Goal: Navigation & Orientation: Find specific page/section

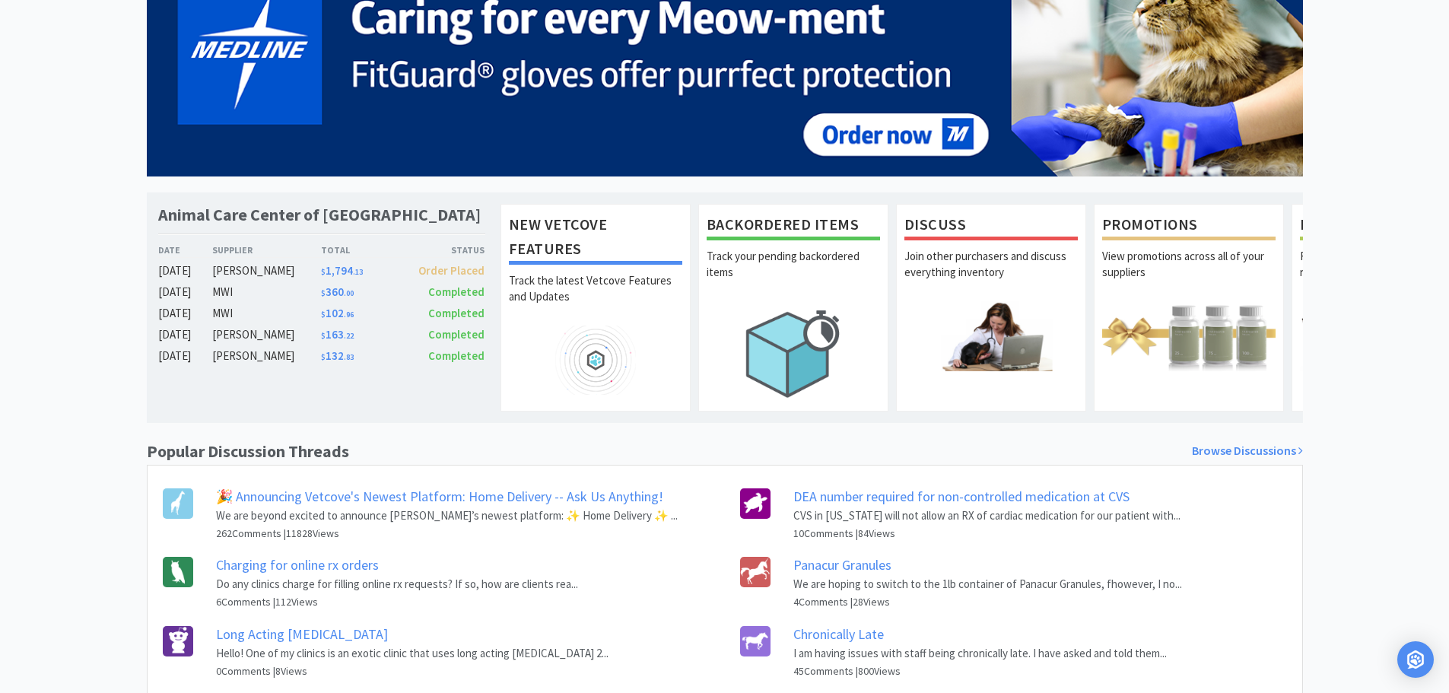
scroll to position [214, 0]
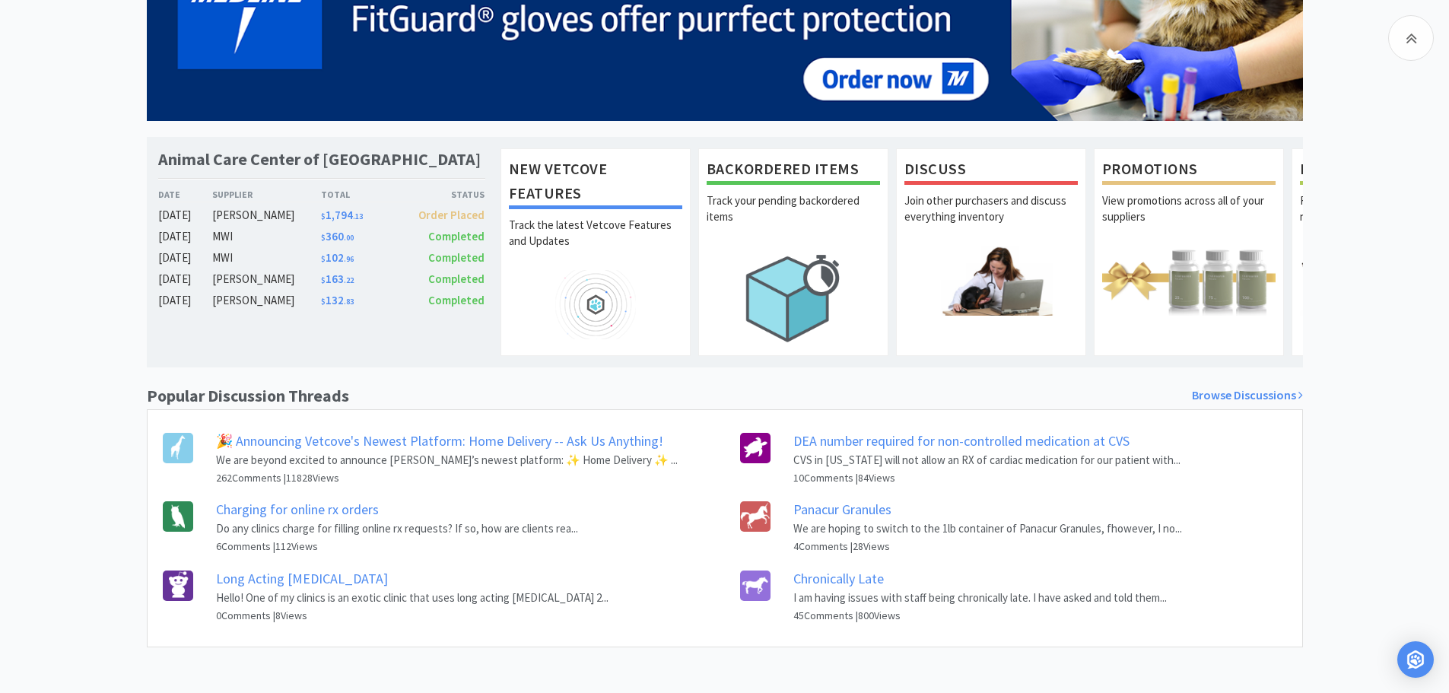
click at [424, 208] on span "Order Placed" at bounding box center [451, 215] width 66 height 14
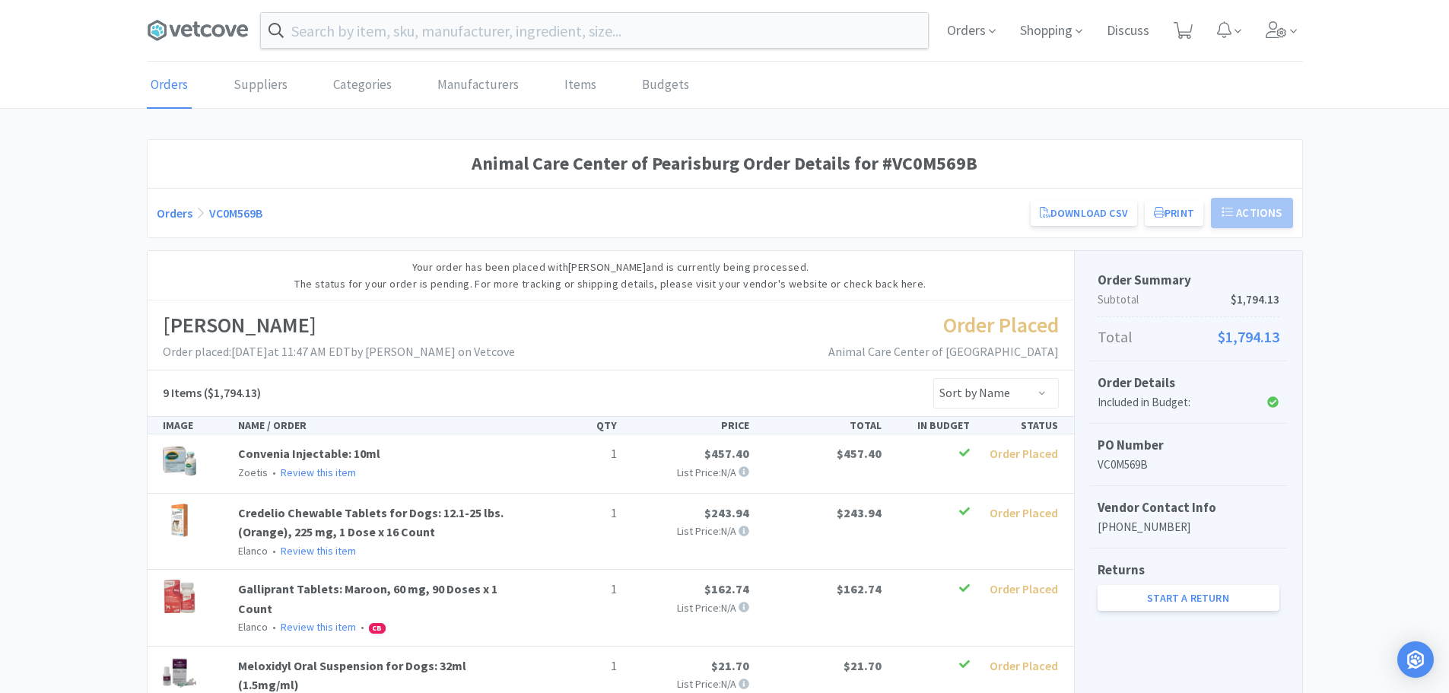
click at [188, 10] on span at bounding box center [204, 30] width 114 height 61
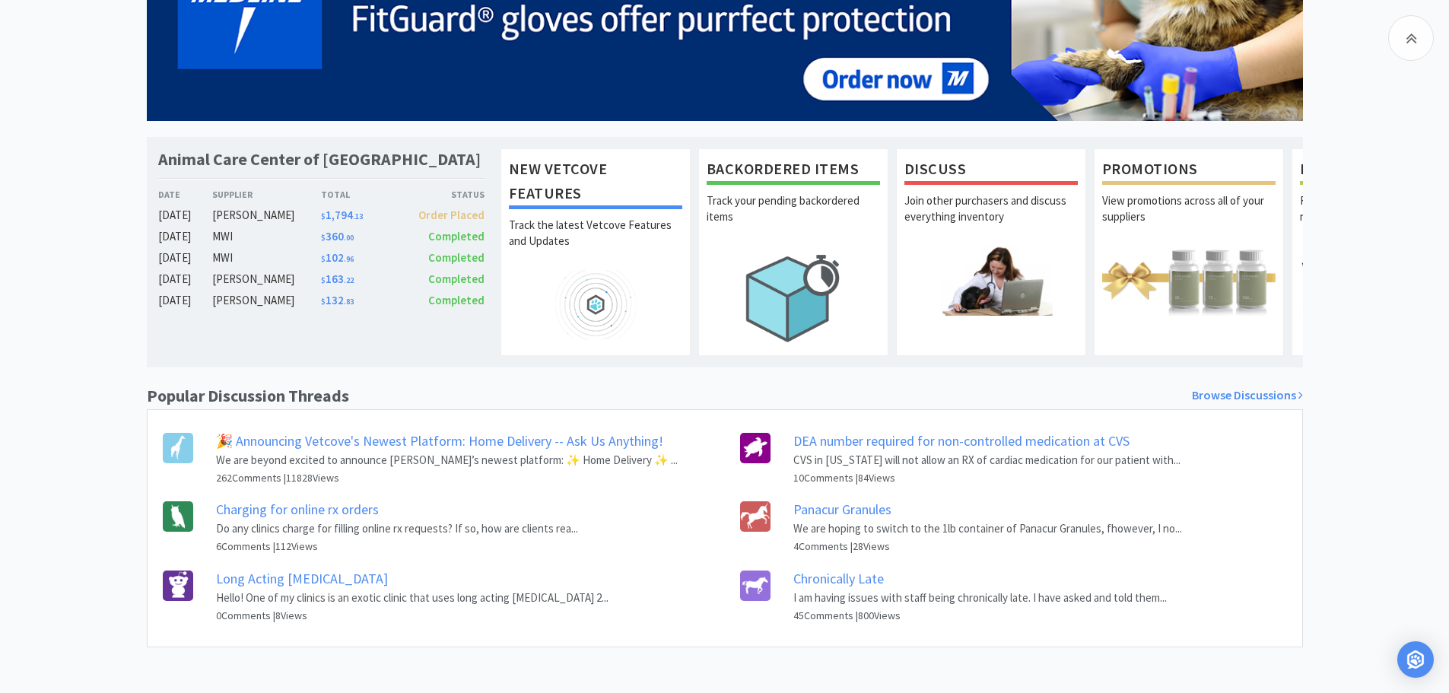
scroll to position [214, 0]
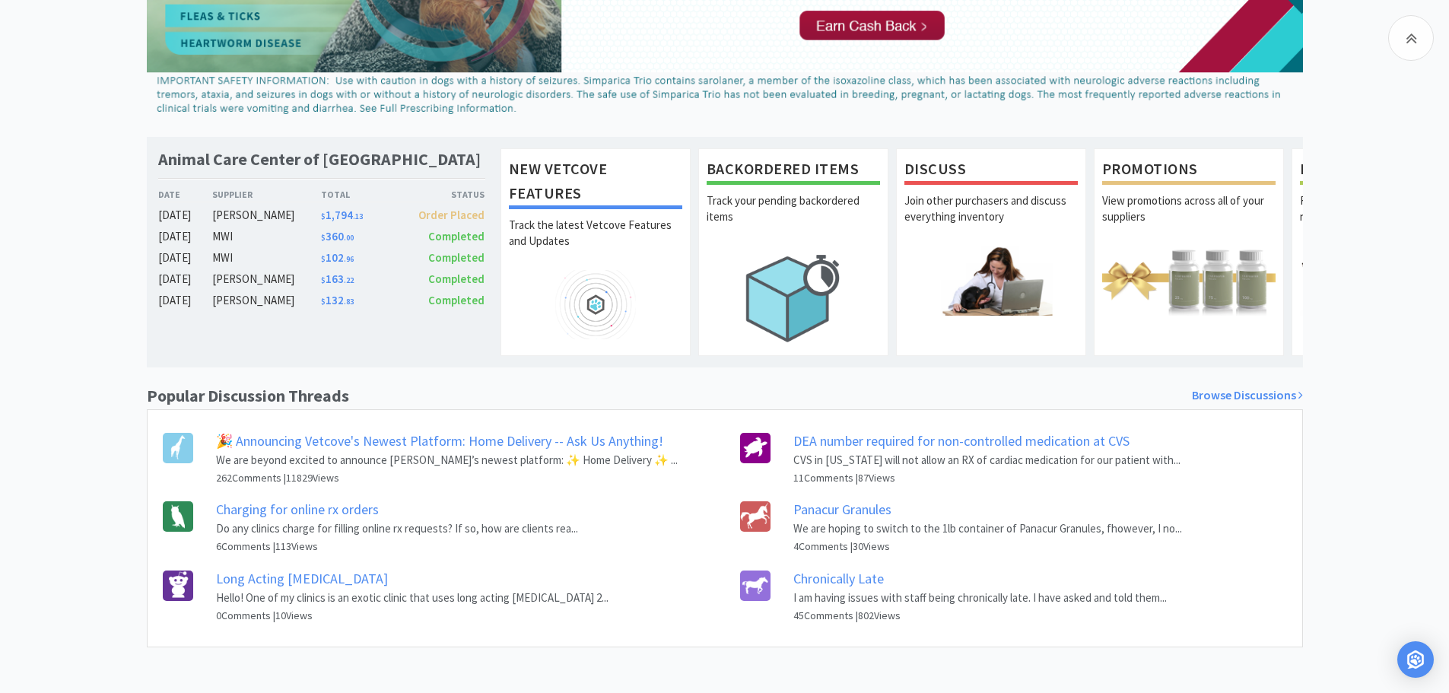
click at [269, 504] on link "Charging for online rx orders" at bounding box center [297, 508] width 163 height 17
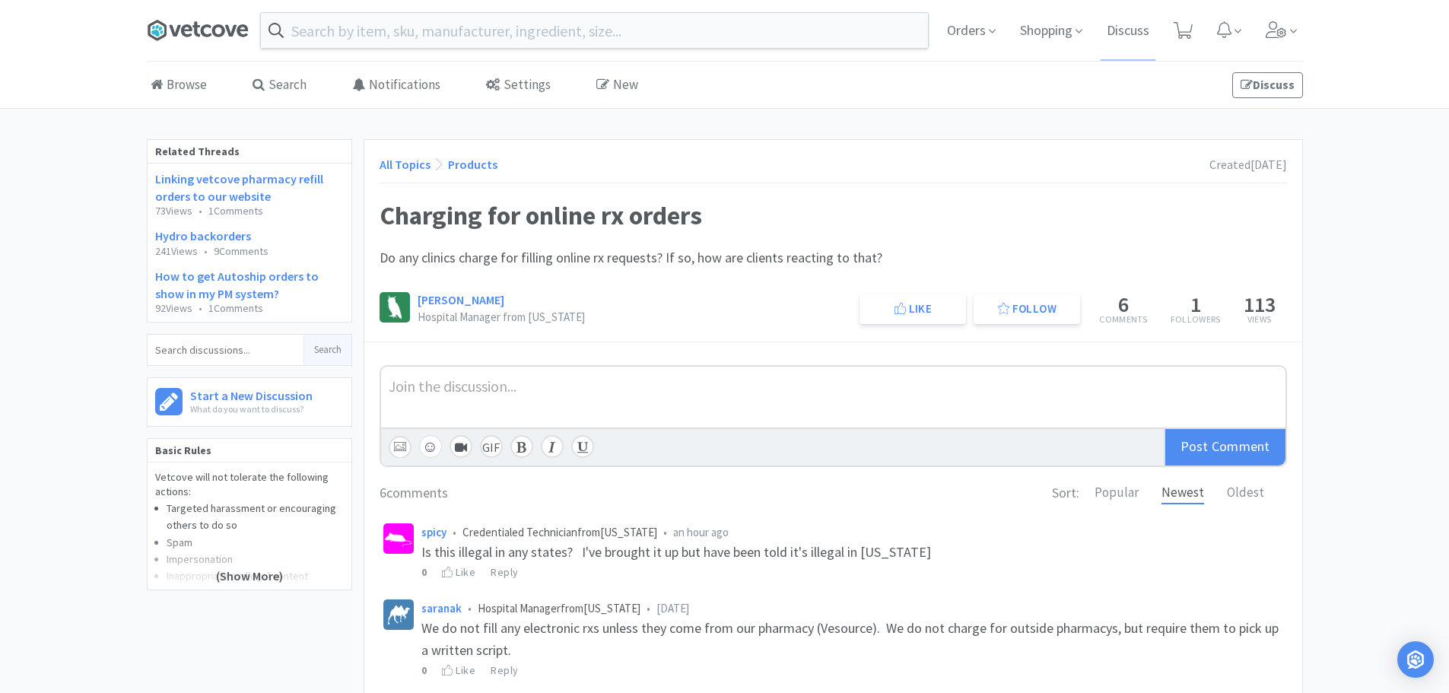
click at [183, 32] on icon at bounding box center [186, 30] width 11 height 12
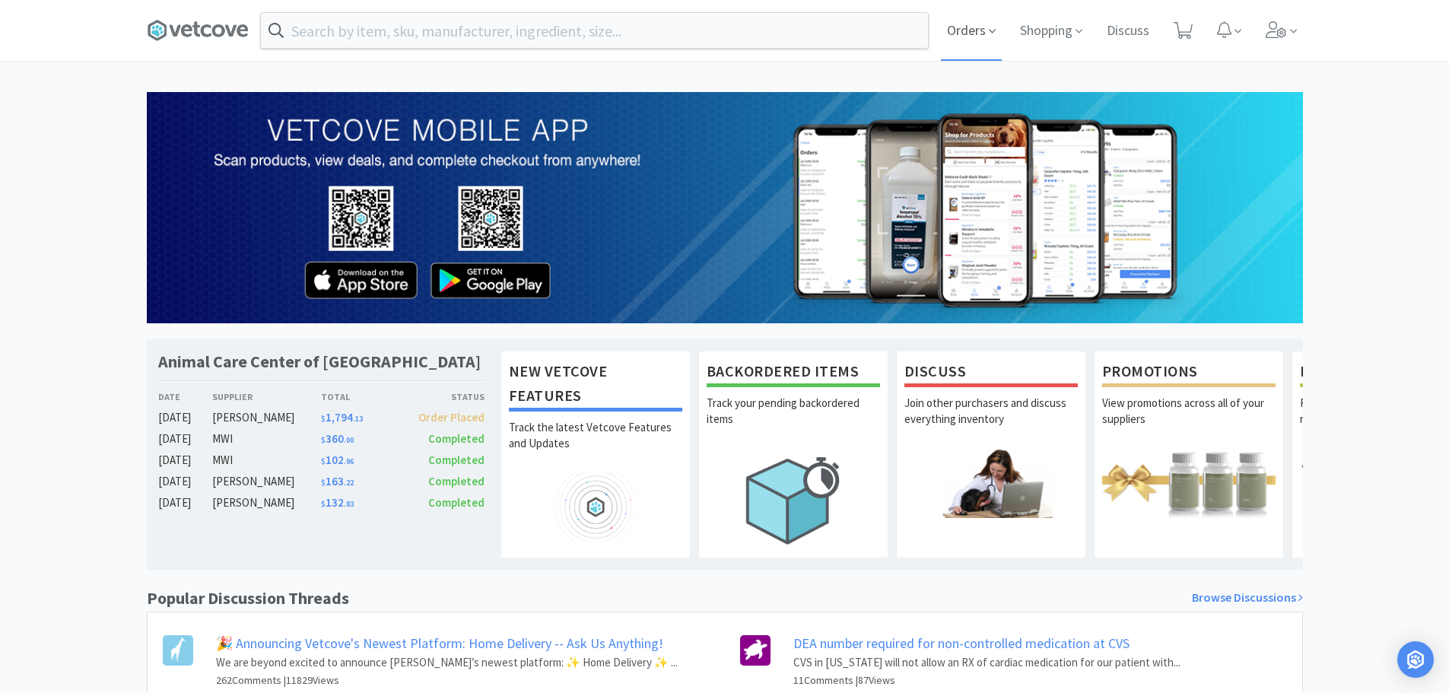
click at [965, 30] on span "Orders" at bounding box center [971, 30] width 61 height 61
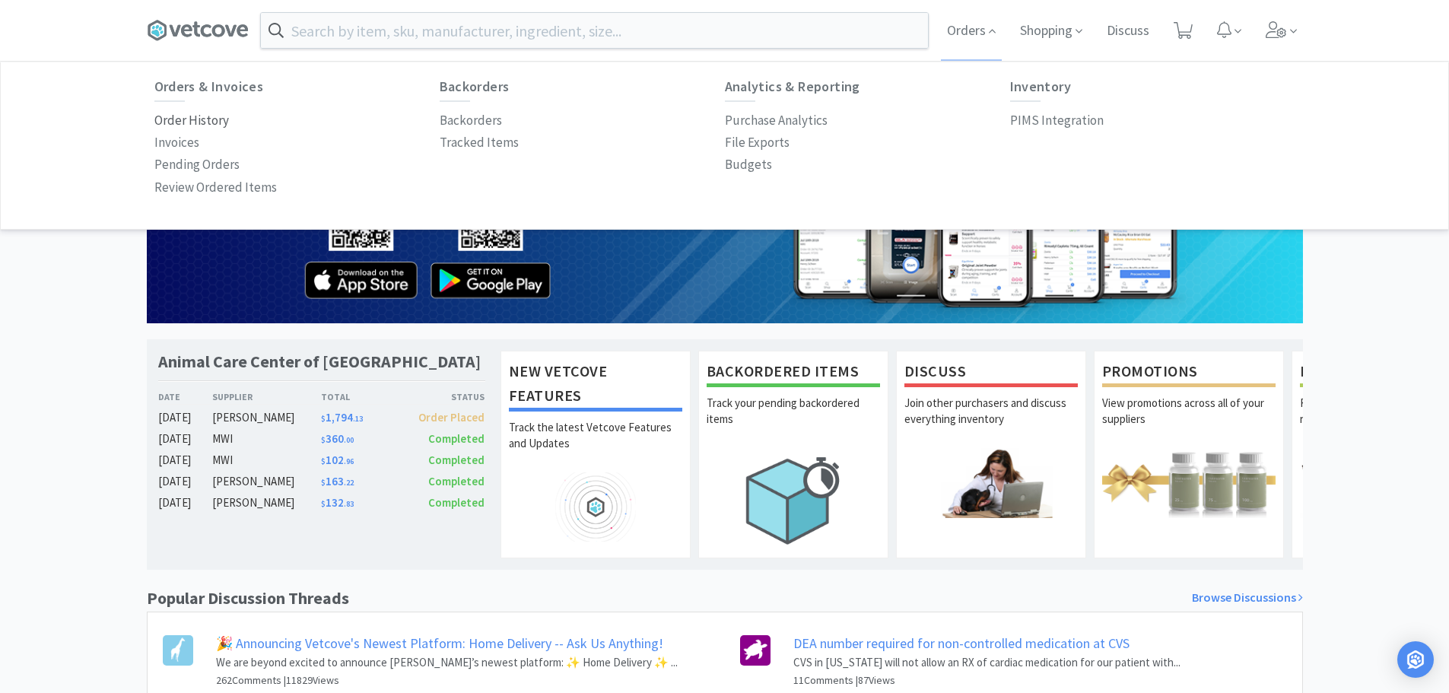
click at [183, 129] on p "Order History" at bounding box center [191, 120] width 75 height 21
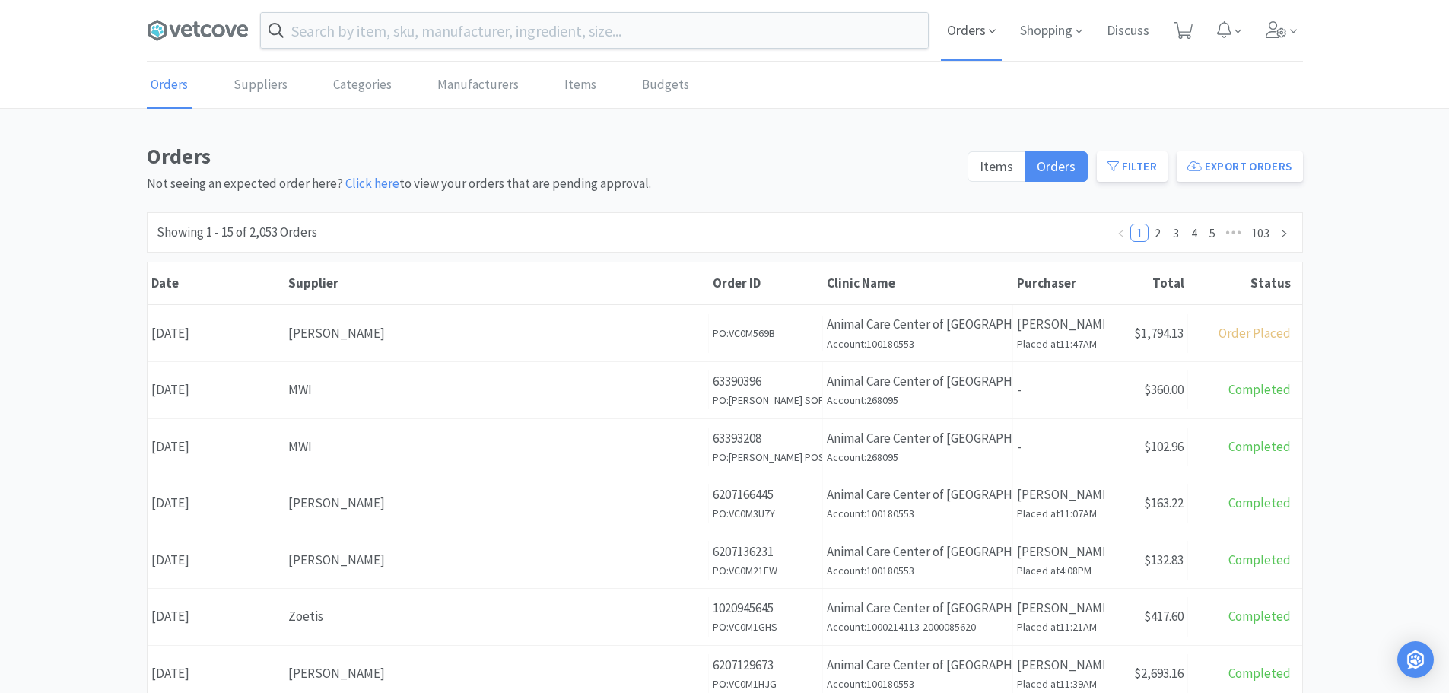
click at [971, 19] on span "Orders" at bounding box center [971, 30] width 61 height 61
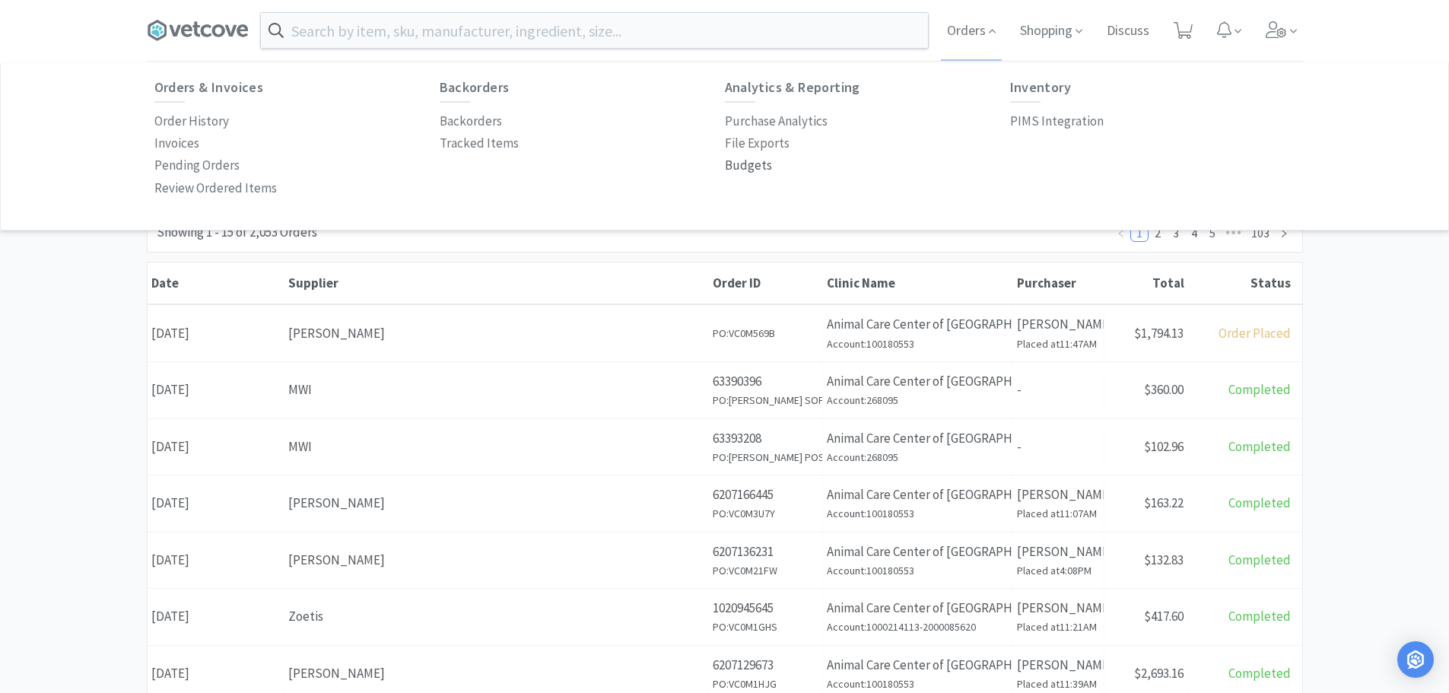
click at [741, 164] on p "Budgets" at bounding box center [748, 165] width 47 height 21
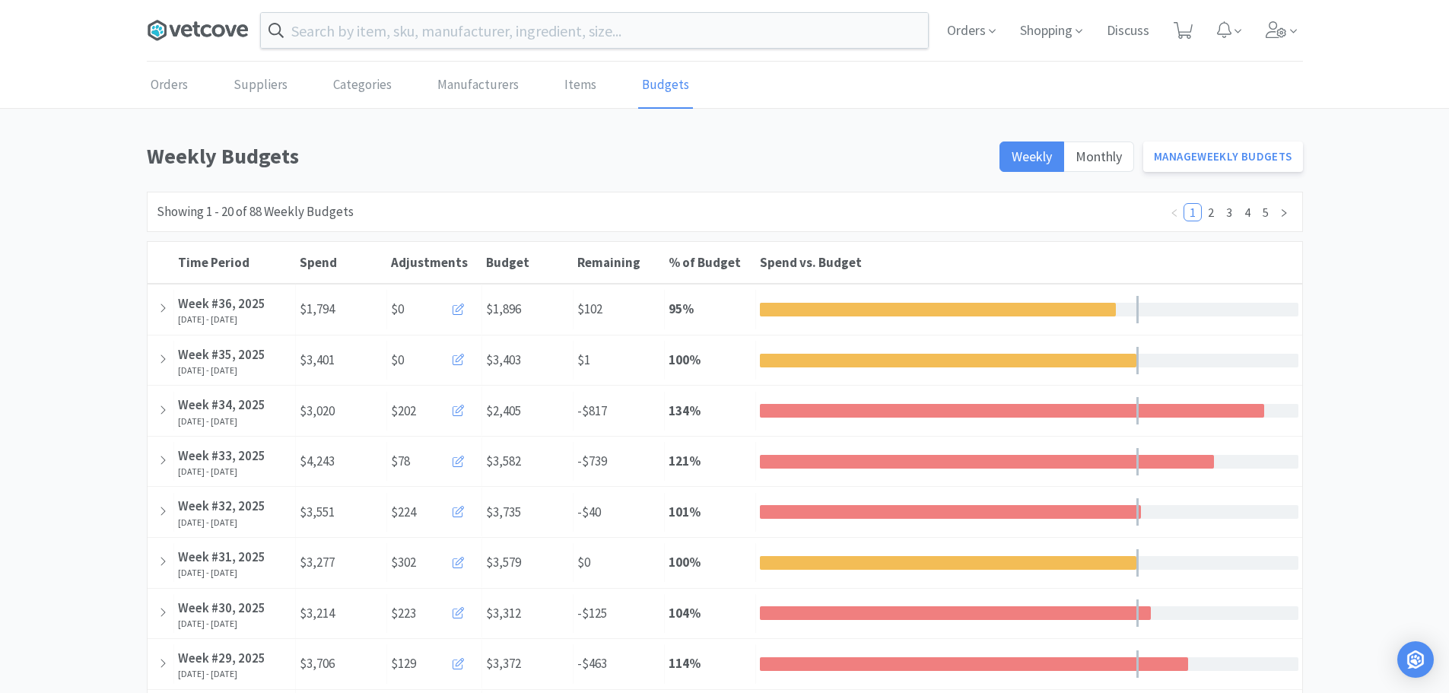
click at [217, 24] on icon at bounding box center [198, 30] width 102 height 23
